Goal: Transaction & Acquisition: Purchase product/service

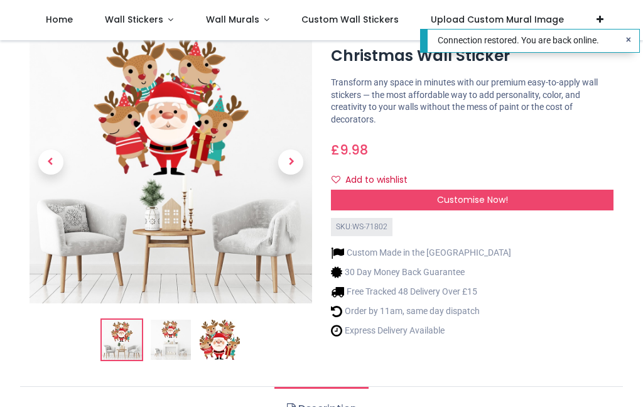
scroll to position [53, 0]
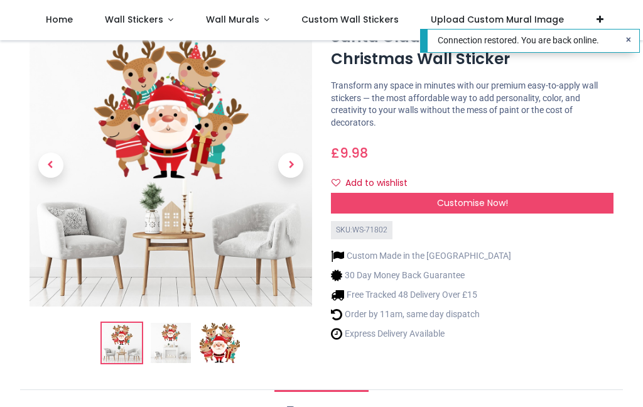
click at [229, 346] on img at bounding box center [220, 343] width 40 height 40
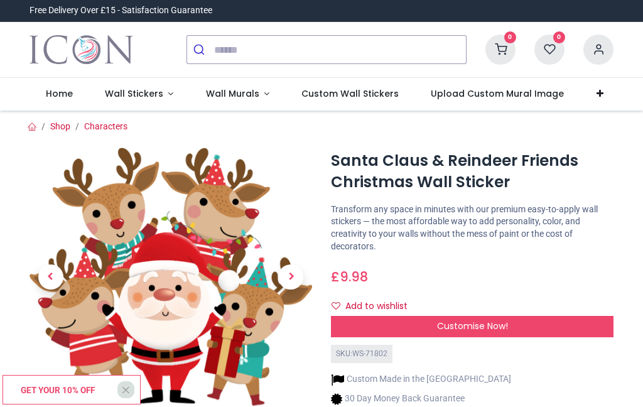
scroll to position [0, 0]
click at [478, 324] on span "Customise Now!" at bounding box center [472, 326] width 71 height 13
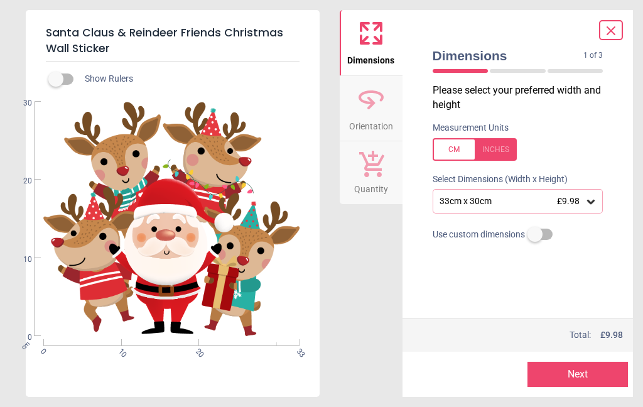
click at [596, 198] on icon at bounding box center [591, 201] width 13 height 13
